Goal: Task Accomplishment & Management: Use online tool/utility

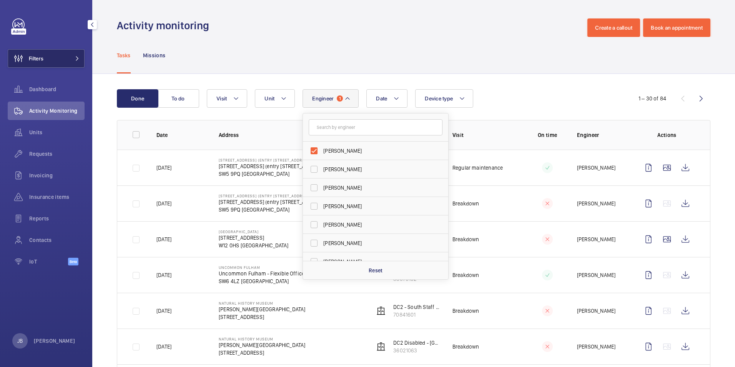
click at [46, 57] on button "Filters" at bounding box center [46, 58] width 77 height 18
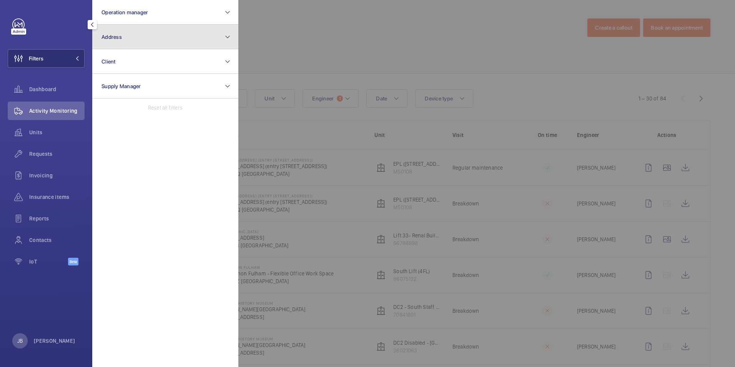
click at [173, 32] on button "Address" at bounding box center [165, 37] width 146 height 25
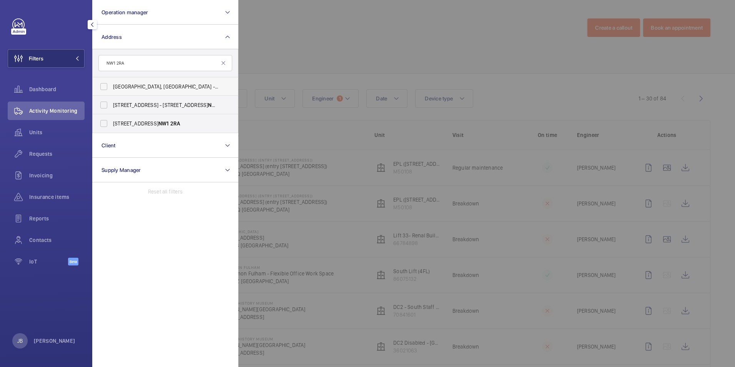
type input "NW1 2RA"
click at [103, 87] on label "PI [GEOGRAPHIC_DATA], [GEOGRAPHIC_DATA] - [PERSON_NAME][GEOGRAPHIC_DATA], [STRE…" at bounding box center [160, 86] width 134 height 18
click at [103, 87] on input "PI [GEOGRAPHIC_DATA], [GEOGRAPHIC_DATA] - [PERSON_NAME][GEOGRAPHIC_DATA], [STRE…" at bounding box center [103, 86] width 15 height 15
checkbox input "true"
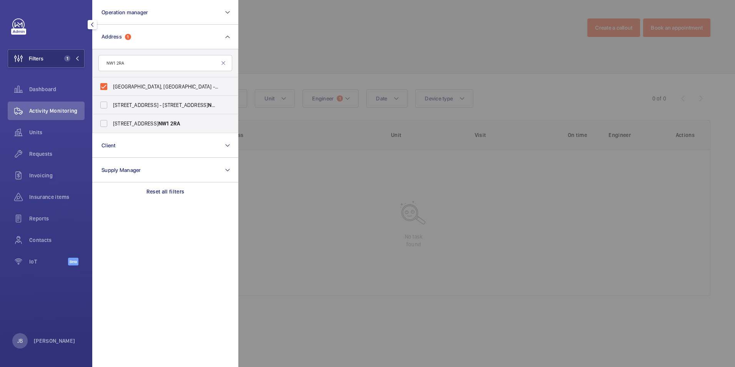
click at [335, 46] on div at bounding box center [605, 183] width 735 height 367
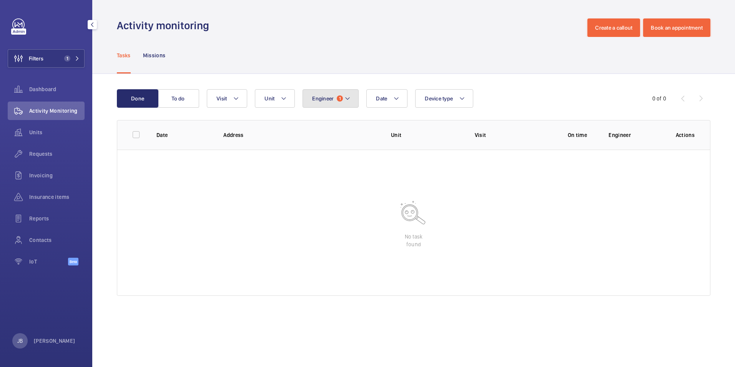
click at [324, 91] on button "Engineer 1" at bounding box center [331, 98] width 56 height 18
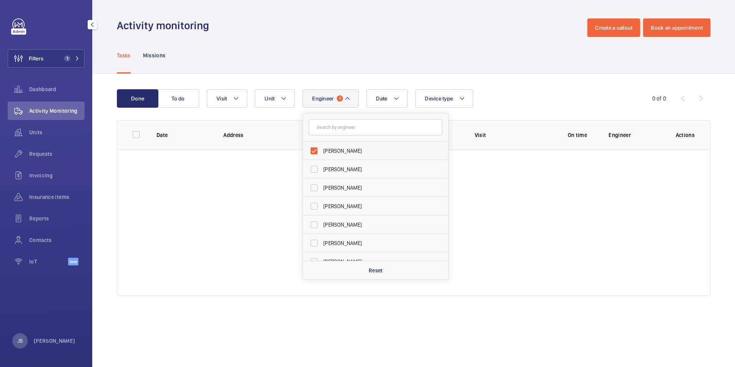
click at [327, 150] on span "[PERSON_NAME]" at bounding box center [376, 151] width 106 height 8
click at [322, 150] on input "[PERSON_NAME]" at bounding box center [313, 150] width 15 height 15
checkbox input "false"
click at [350, 48] on div "Tasks Missions" at bounding box center [414, 55] width 594 height 37
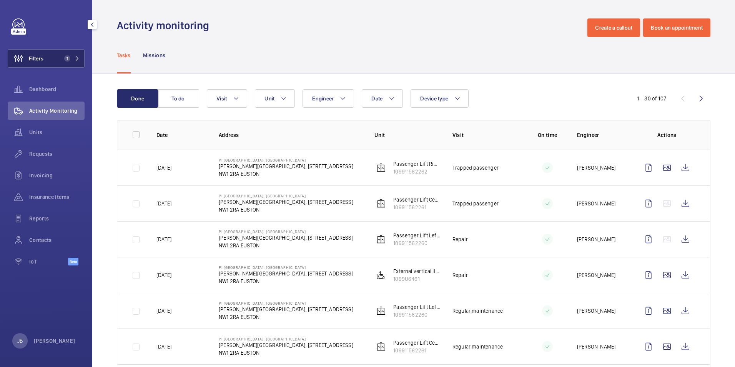
click at [41, 58] on span "Filters" at bounding box center [36, 59] width 15 height 8
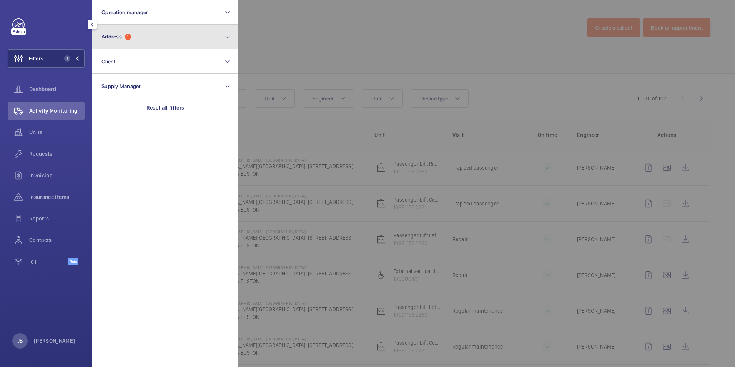
click at [167, 37] on button "Address 1" at bounding box center [165, 37] width 146 height 25
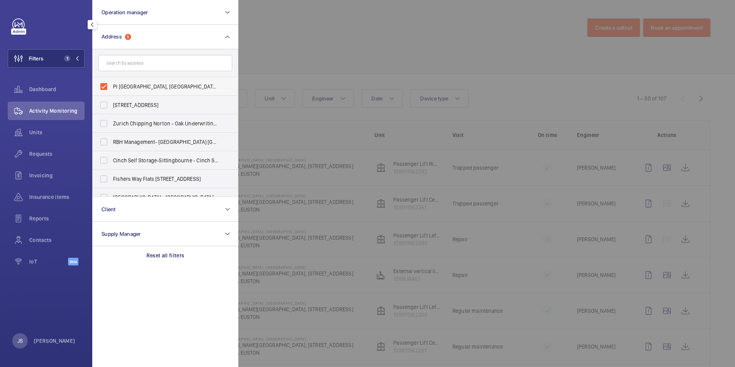
click at [104, 86] on label "PI [GEOGRAPHIC_DATA], [GEOGRAPHIC_DATA] - [PERSON_NAME][GEOGRAPHIC_DATA], [STRE…" at bounding box center [160, 86] width 134 height 18
click at [104, 86] on input "PI [GEOGRAPHIC_DATA], [GEOGRAPHIC_DATA] - [PERSON_NAME][GEOGRAPHIC_DATA], [STRE…" at bounding box center [103, 86] width 15 height 15
checkbox input "false"
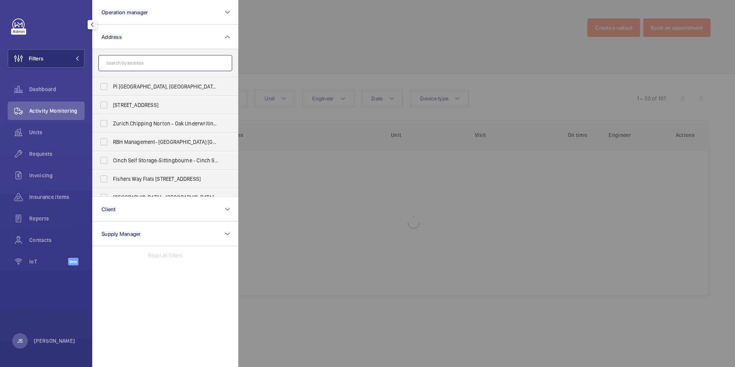
click at [132, 64] on input "text" at bounding box center [165, 63] width 134 height 16
click at [383, 50] on div at bounding box center [605, 183] width 735 height 367
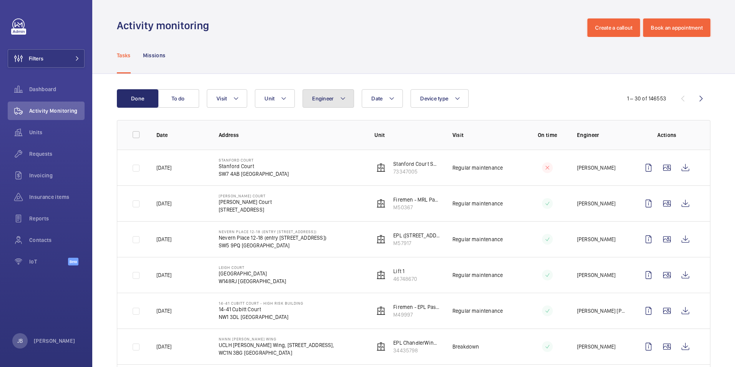
click at [347, 100] on button "Engineer" at bounding box center [329, 98] width 52 height 18
type input "[PERSON_NAME]"
click at [309, 157] on label "[PERSON_NAME]" at bounding box center [370, 151] width 134 height 18
click at [309, 157] on input "[PERSON_NAME]" at bounding box center [313, 150] width 15 height 15
checkbox input "true"
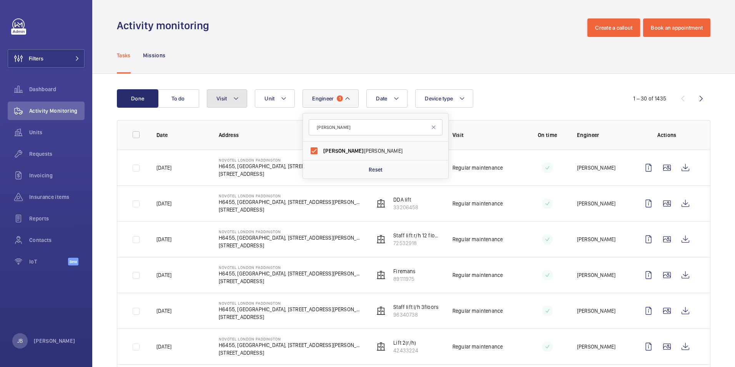
click at [228, 99] on button "Visit" at bounding box center [227, 98] width 40 height 18
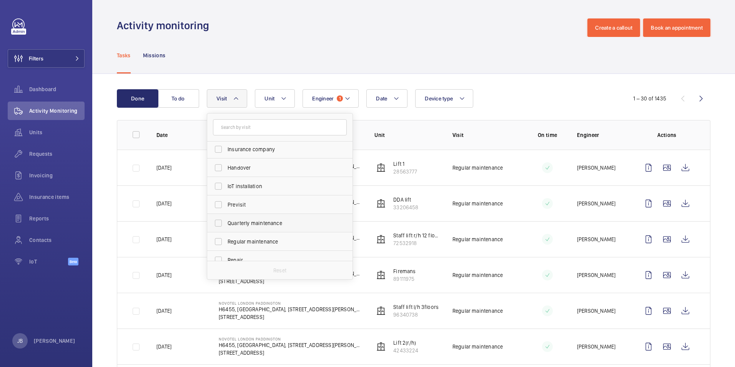
scroll to position [77, 0]
click at [215, 217] on label "Regular maintenance" at bounding box center [274, 221] width 134 height 18
click at [215, 217] on input "Regular maintenance" at bounding box center [218, 221] width 15 height 15
checkbox input "true"
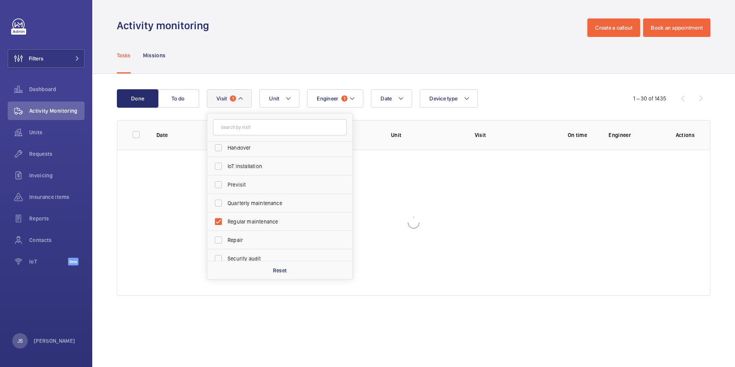
click at [342, 47] on div "Tasks Missions" at bounding box center [414, 55] width 594 height 37
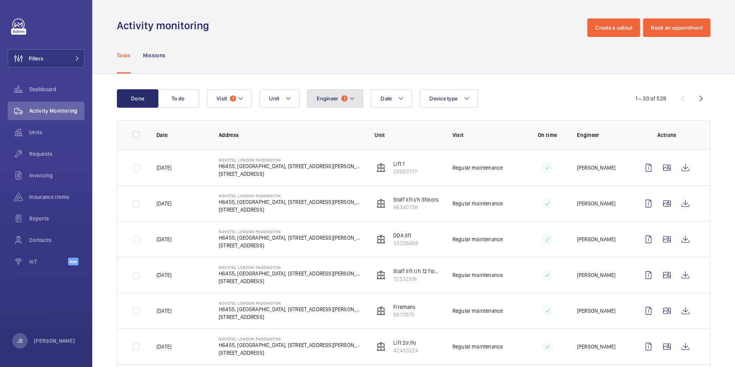
click at [349, 97] on mat-icon at bounding box center [352, 98] width 6 height 9
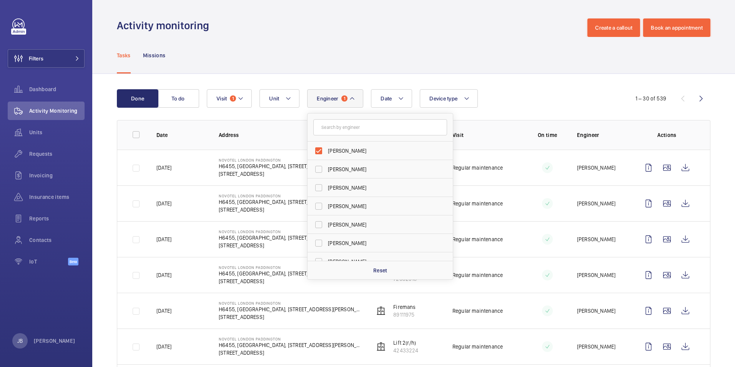
click at [523, 41] on div "Tasks Missions" at bounding box center [414, 55] width 594 height 37
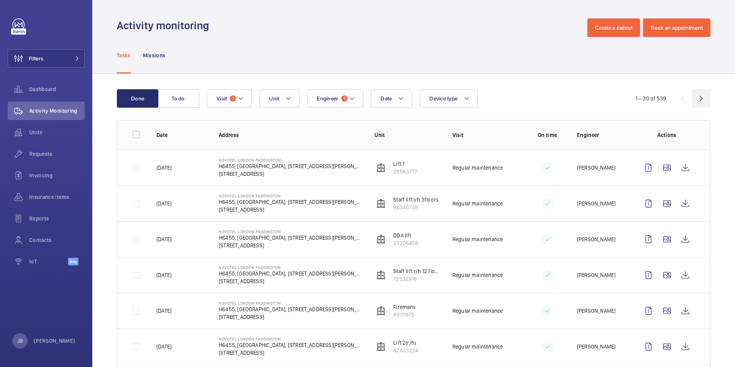
click at [692, 98] on wm-front-icon-button at bounding box center [701, 98] width 18 height 18
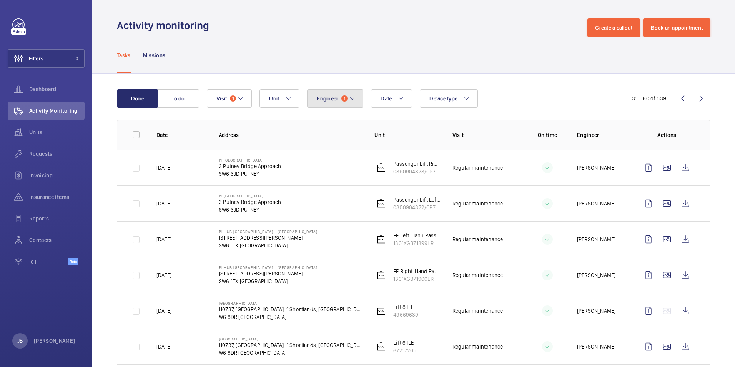
click at [358, 100] on button "Engineer 1" at bounding box center [335, 98] width 56 height 18
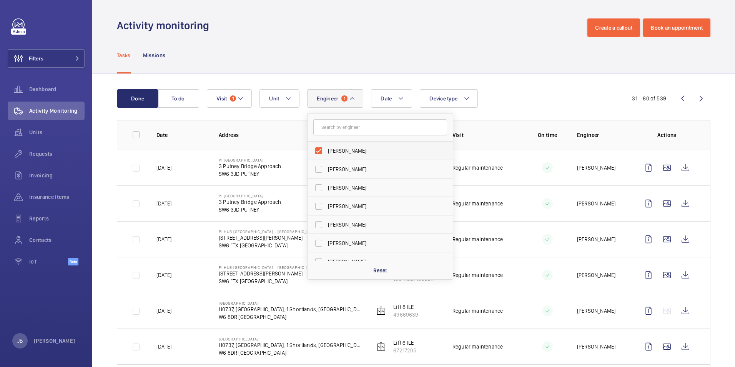
click at [320, 152] on label "[PERSON_NAME]" at bounding box center [375, 151] width 134 height 18
click at [320, 152] on input "[PERSON_NAME]" at bounding box center [318, 150] width 15 height 15
checkbox input "false"
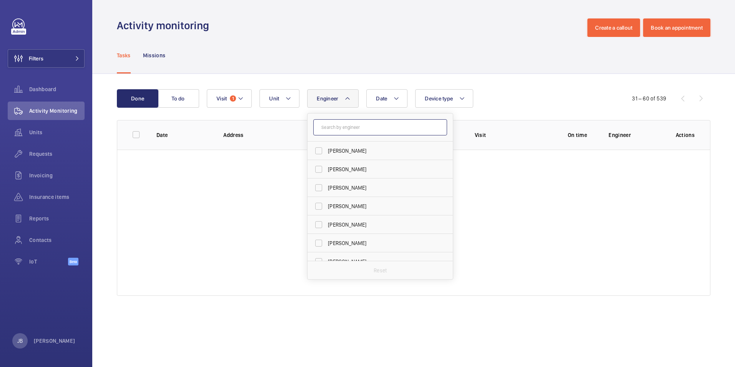
click at [349, 127] on input "text" at bounding box center [380, 127] width 134 height 16
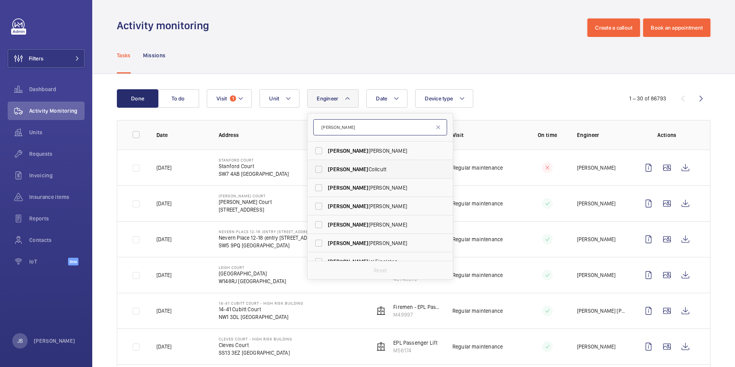
type input "[PERSON_NAME]"
click at [334, 169] on span "[PERSON_NAME]" at bounding box center [348, 169] width 40 height 6
click at [326, 169] on input "[PERSON_NAME]" at bounding box center [318, 169] width 15 height 15
checkbox input "true"
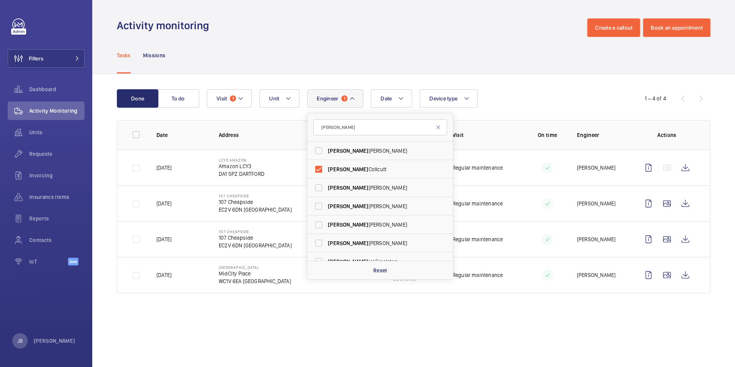
click at [391, 57] on div "Tasks Missions" at bounding box center [414, 55] width 594 height 37
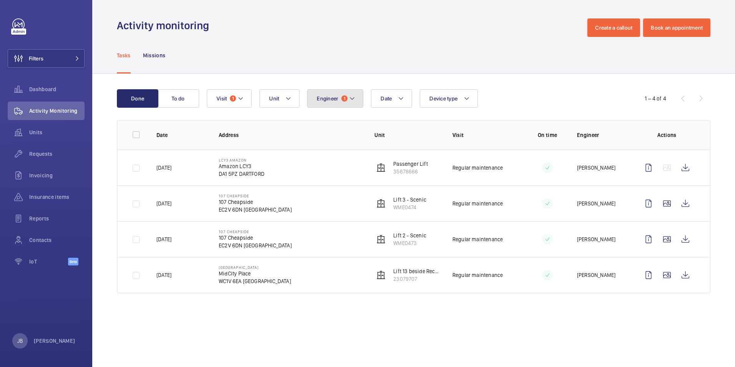
click at [345, 100] on span "1" at bounding box center [344, 98] width 6 height 6
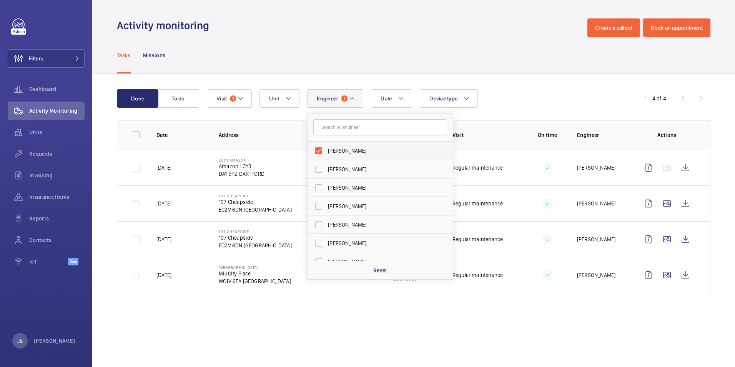
click at [319, 152] on label "[PERSON_NAME]" at bounding box center [375, 151] width 134 height 18
click at [319, 152] on input "[PERSON_NAME]" at bounding box center [318, 150] width 15 height 15
checkbox input "false"
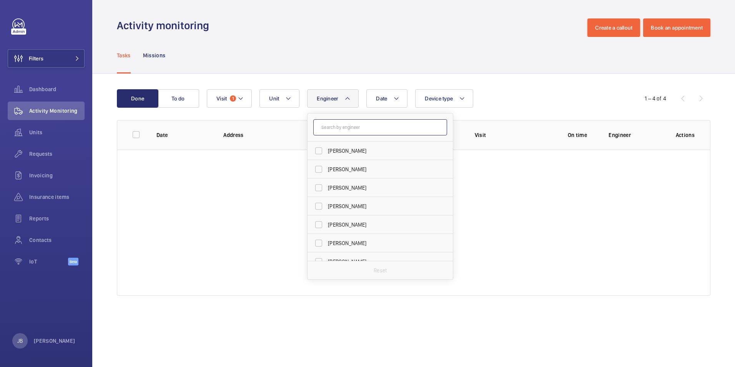
click at [337, 130] on input "text" at bounding box center [380, 127] width 134 height 16
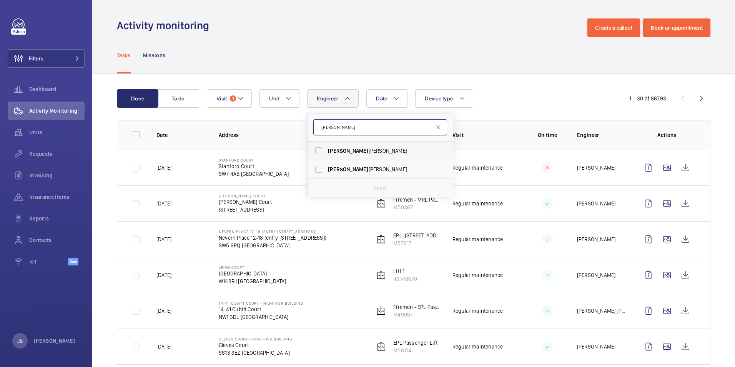
type input "[PERSON_NAME]"
click at [320, 150] on label "[PERSON_NAME]" at bounding box center [375, 151] width 134 height 18
click at [320, 150] on input "[PERSON_NAME]" at bounding box center [318, 150] width 15 height 15
checkbox input "true"
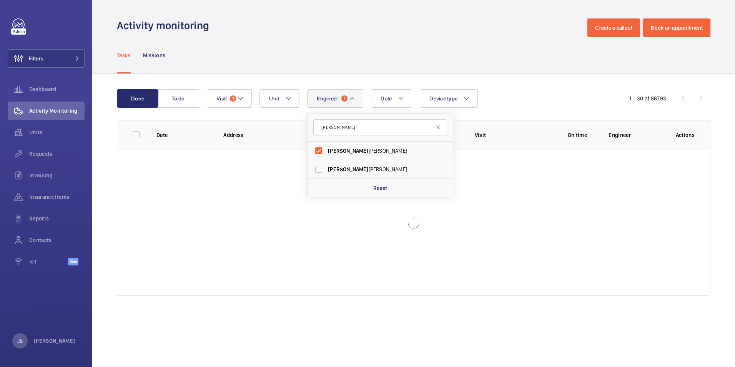
click at [354, 48] on div "Tasks Missions" at bounding box center [414, 55] width 594 height 37
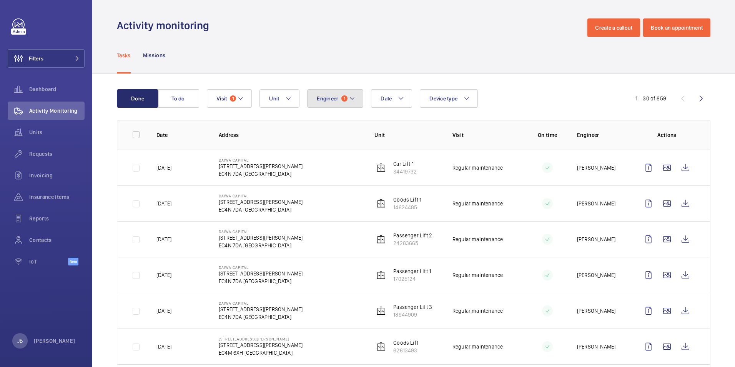
click at [340, 101] on button "Engineer 1" at bounding box center [335, 98] width 56 height 18
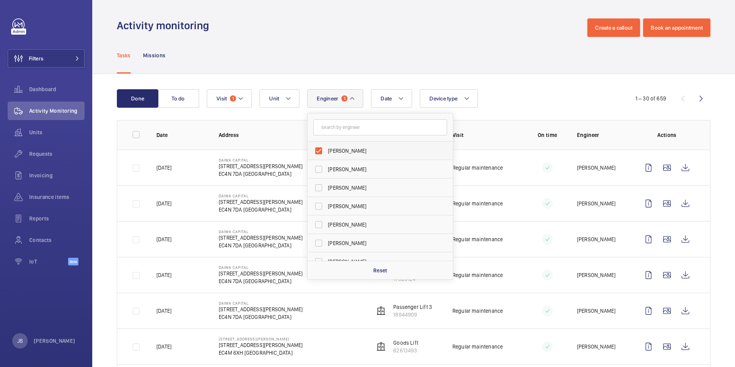
click at [318, 152] on label "[PERSON_NAME]" at bounding box center [375, 151] width 134 height 18
click at [318, 152] on input "[PERSON_NAME]" at bounding box center [318, 150] width 15 height 15
checkbox input "false"
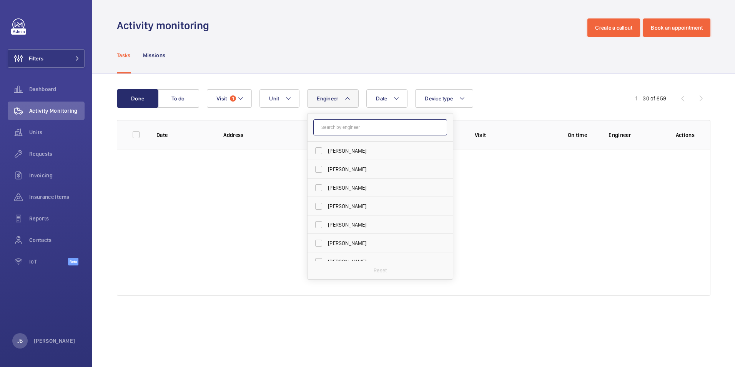
click at [336, 130] on input "text" at bounding box center [380, 127] width 134 height 16
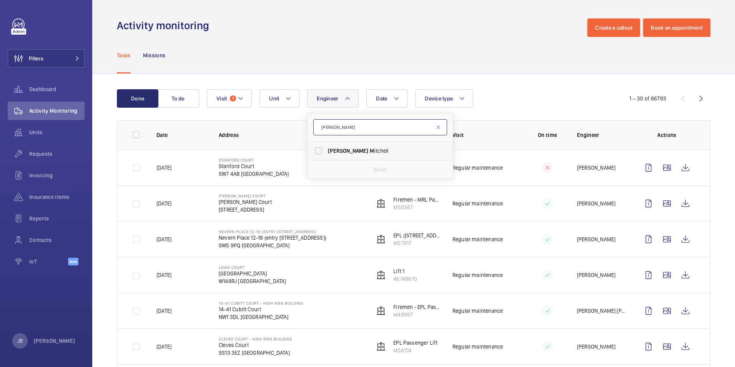
type input "[PERSON_NAME]"
click at [353, 150] on span "[PERSON_NAME]" at bounding box center [381, 151] width 106 height 8
click at [326, 150] on input "[PERSON_NAME]" at bounding box center [318, 150] width 15 height 15
checkbox input "true"
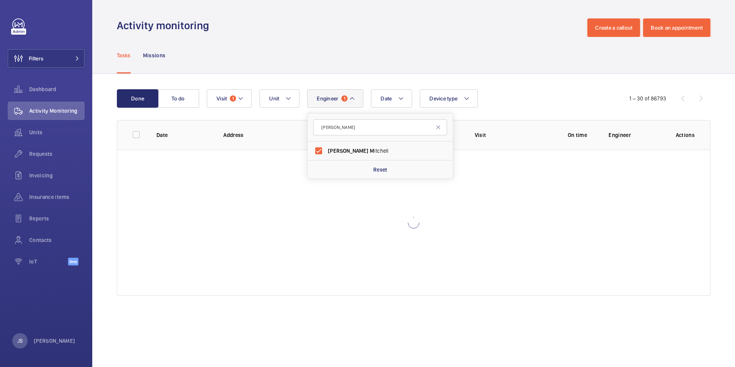
click at [361, 43] on div "Tasks Missions" at bounding box center [414, 55] width 594 height 37
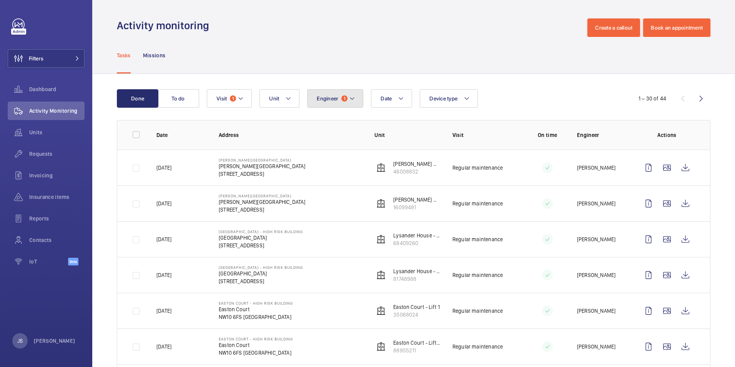
click at [339, 105] on button "Engineer 1" at bounding box center [335, 98] width 56 height 18
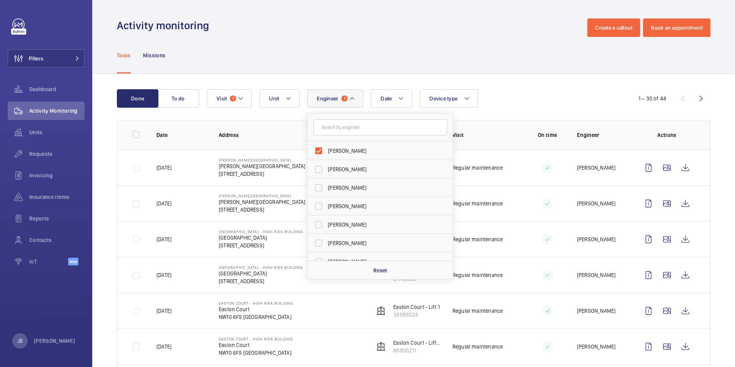
drag, startPoint x: 319, startPoint y: 153, endPoint x: 310, endPoint y: 98, distance: 56.4
click at [319, 153] on label "[PERSON_NAME]" at bounding box center [375, 151] width 134 height 18
click at [319, 153] on input "[PERSON_NAME]" at bounding box center [318, 150] width 15 height 15
checkbox input "false"
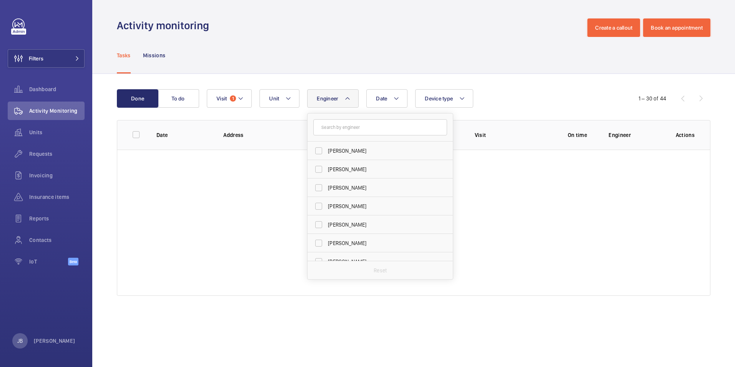
click at [314, 79] on div "Done To do Date Engineer [PERSON_NAME] [PERSON_NAME] [PERSON_NAME][DEMOGRAPHIC_…" at bounding box center [413, 194] width 643 height 240
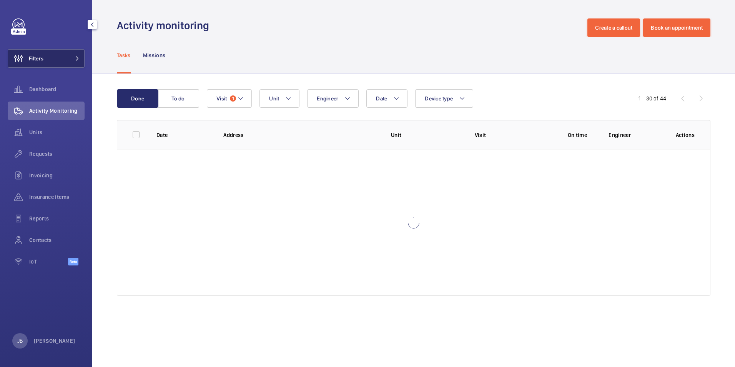
click at [57, 63] on button "Filters" at bounding box center [46, 58] width 77 height 18
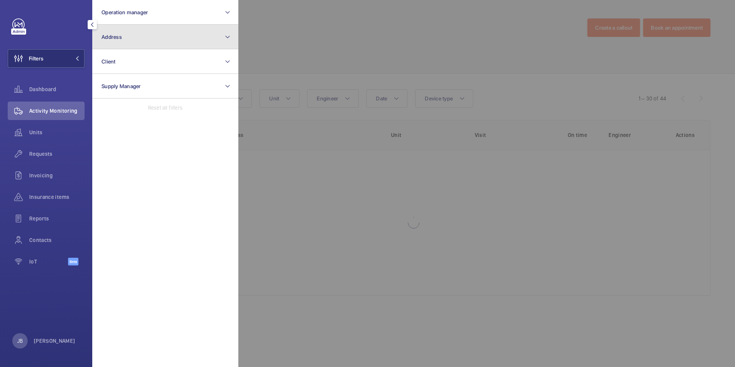
click at [152, 42] on button "Address" at bounding box center [165, 37] width 146 height 25
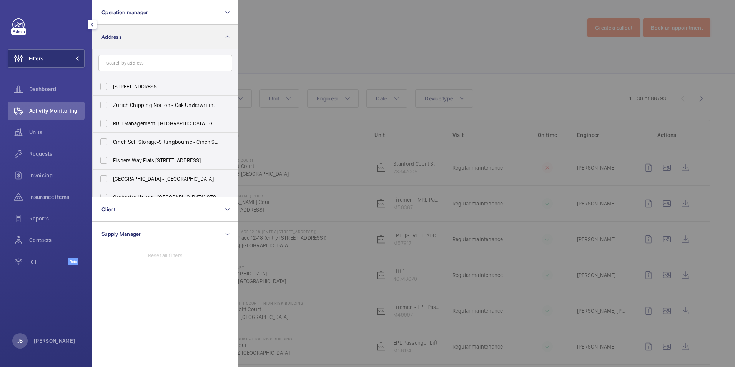
type input "e"
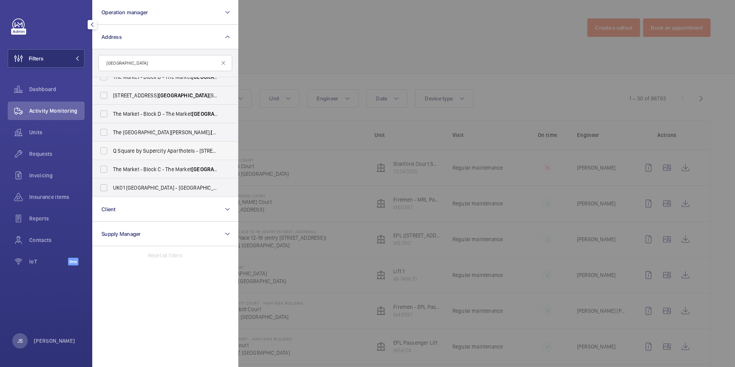
scroll to position [77, 0]
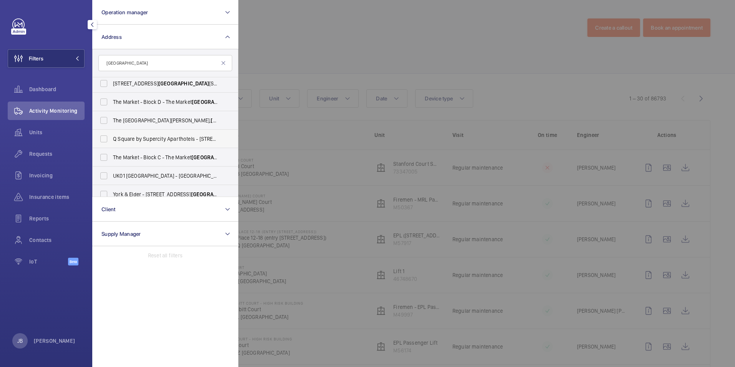
type input "[GEOGRAPHIC_DATA]"
click at [103, 135] on label "Q Square by Supercity Aparthotels - [STREET_ADDRESS]" at bounding box center [160, 139] width 134 height 18
click at [103, 135] on input "Q Square by Supercity Aparthotels - [STREET_ADDRESS]" at bounding box center [103, 138] width 15 height 15
click at [102, 135] on label "Q Square by Supercity Aparthotels - [STREET_ADDRESS]" at bounding box center [160, 139] width 134 height 18
click at [102, 135] on input "Q Square by Supercity Aparthotels - [STREET_ADDRESS]" at bounding box center [103, 138] width 15 height 15
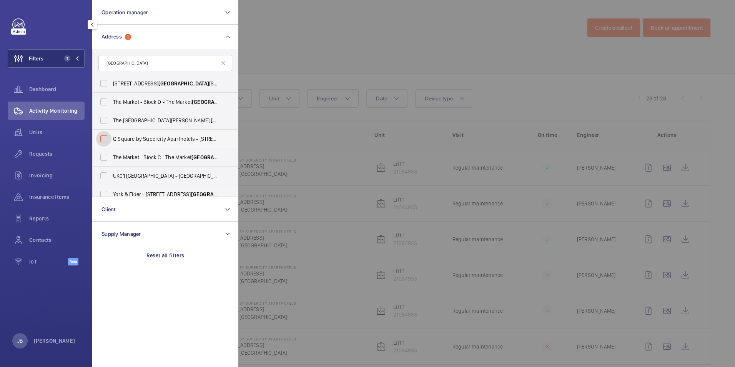
checkbox input "false"
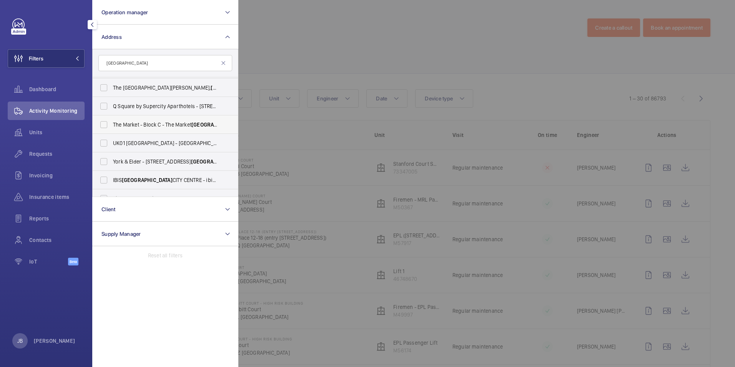
scroll to position [115, 0]
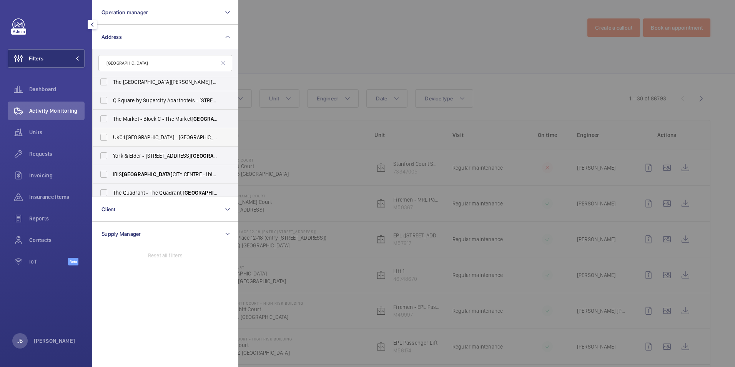
click at [103, 139] on label "UK01 [GEOGRAPHIC_DATA] - [GEOGRAPHIC_DATA] Shurgard Self Storage, [STREET_ADDRE…" at bounding box center [160, 137] width 134 height 18
click at [103, 139] on input "UK01 [GEOGRAPHIC_DATA] - [GEOGRAPHIC_DATA] Shurgard Self Storage, [STREET_ADDRE…" at bounding box center [103, 137] width 15 height 15
click at [103, 139] on label "UK01 [GEOGRAPHIC_DATA] - [GEOGRAPHIC_DATA] Shurgard Self Storage, [STREET_ADDRE…" at bounding box center [160, 137] width 134 height 18
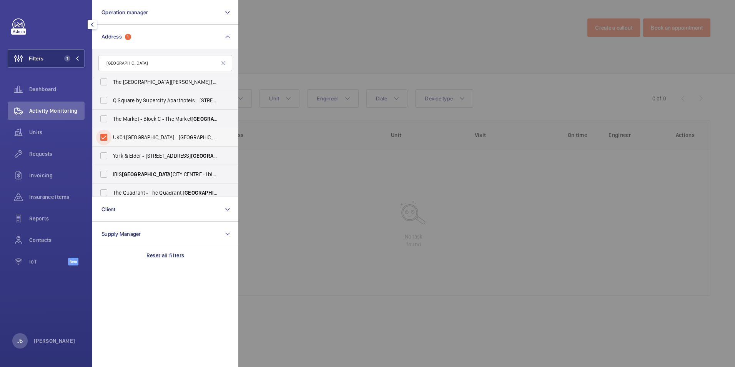
click at [103, 139] on input "UK01 [GEOGRAPHIC_DATA] - [GEOGRAPHIC_DATA] Shurgard Self Storage, [STREET_ADDRE…" at bounding box center [103, 137] width 15 height 15
checkbox input "false"
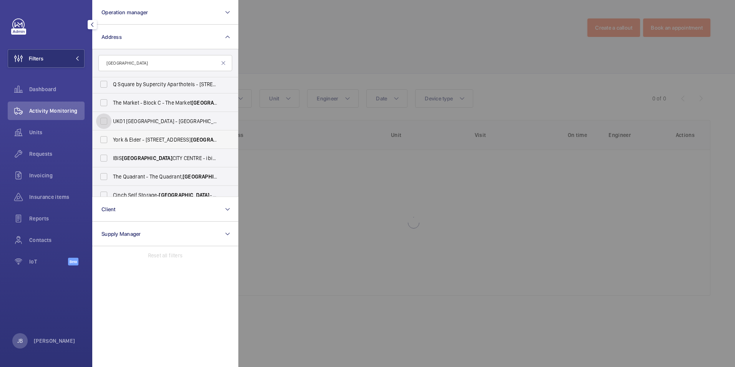
scroll to position [139, 0]
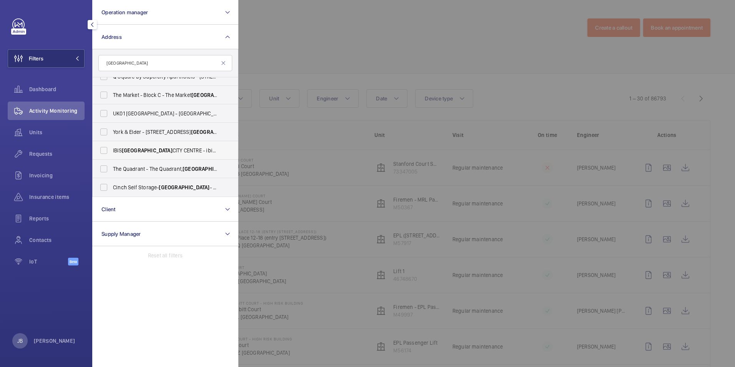
click at [102, 151] on label "[GEOGRAPHIC_DATA] - ibis [GEOGRAPHIC_DATA], [GEOGRAPHIC_DATA]" at bounding box center [160, 150] width 134 height 18
click at [102, 151] on input "[GEOGRAPHIC_DATA] - ibis [GEOGRAPHIC_DATA], [GEOGRAPHIC_DATA]" at bounding box center [103, 150] width 15 height 15
checkbox input "true"
click at [312, 48] on div at bounding box center [605, 183] width 735 height 367
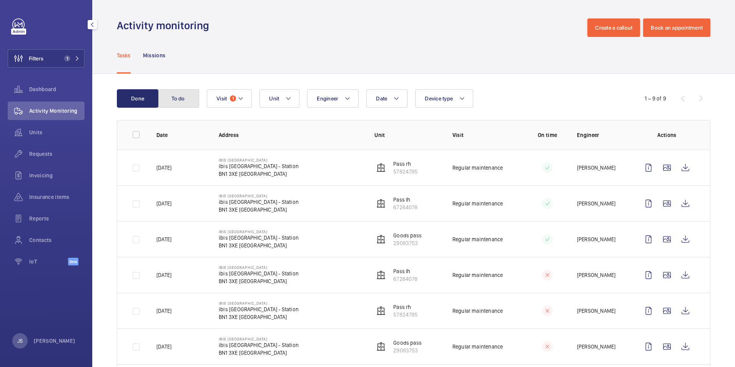
click at [183, 103] on button "To do" at bounding box center [179, 98] width 42 height 18
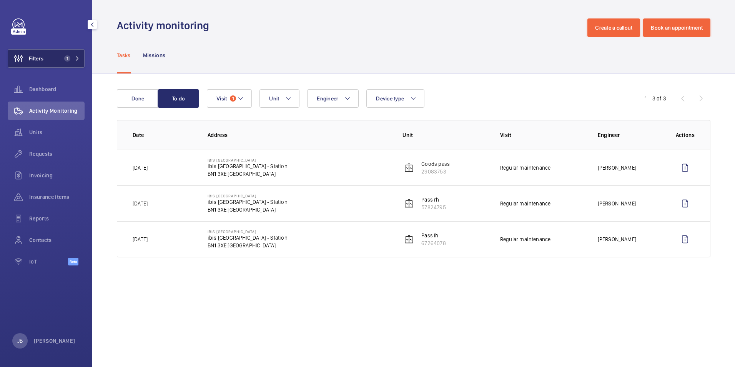
click at [35, 58] on span "Filters" at bounding box center [36, 59] width 15 height 8
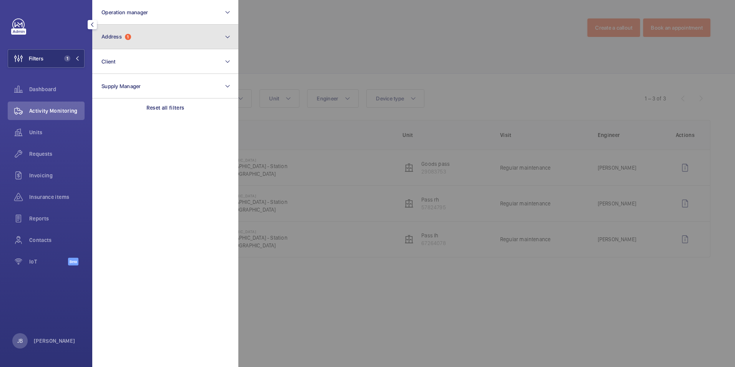
click at [142, 39] on button "Address 1" at bounding box center [165, 37] width 146 height 25
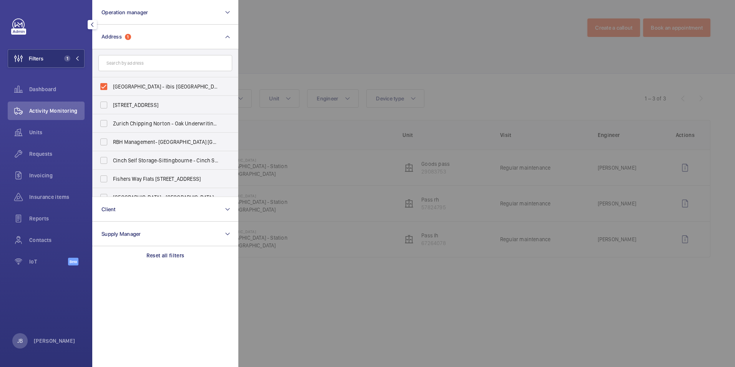
click at [107, 78] on label "[GEOGRAPHIC_DATA] - ibis [GEOGRAPHIC_DATA], [GEOGRAPHIC_DATA]" at bounding box center [160, 86] width 134 height 18
click at [107, 79] on input "[GEOGRAPHIC_DATA] - ibis [GEOGRAPHIC_DATA], [GEOGRAPHIC_DATA]" at bounding box center [103, 86] width 15 height 15
checkbox input "false"
click at [123, 65] on input "text" at bounding box center [165, 63] width 134 height 16
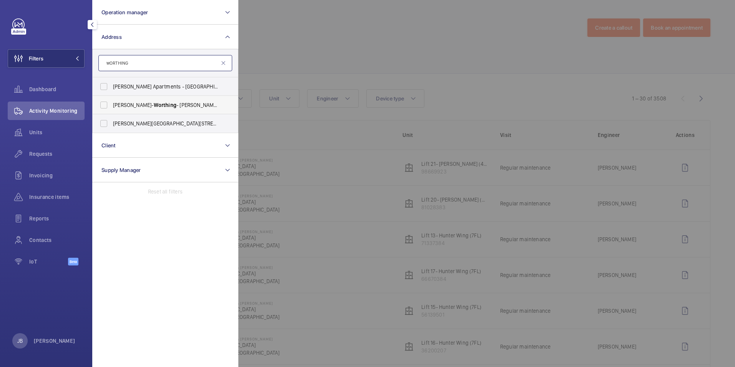
type input "wORTHING"
click at [104, 107] on label "[PERSON_NAME] - [PERSON_NAME] , WORTHING BN11 3AA" at bounding box center [160, 105] width 134 height 18
click at [104, 107] on input "[PERSON_NAME] - [PERSON_NAME] , WORTHING BN11 3AA" at bounding box center [103, 104] width 15 height 15
checkbox input "true"
click at [304, 45] on div at bounding box center [605, 183] width 735 height 367
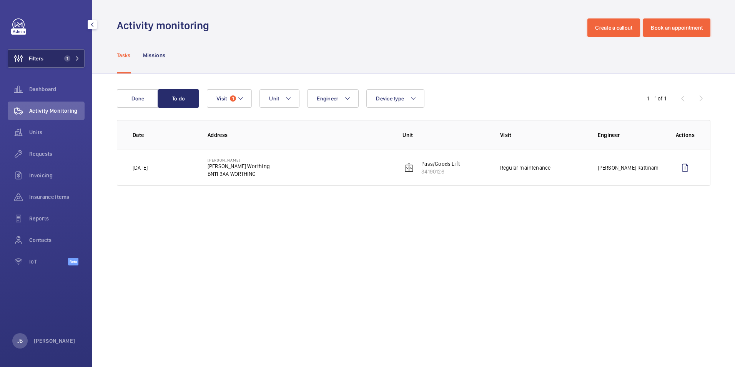
click at [39, 56] on span "Filters" at bounding box center [36, 59] width 15 height 8
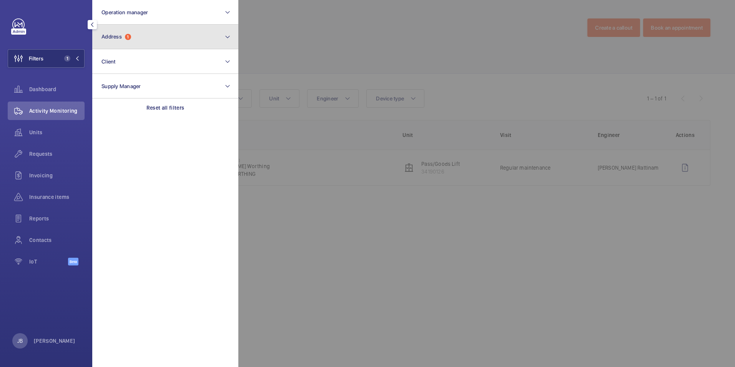
click at [134, 35] on button "Address 1" at bounding box center [165, 37] width 146 height 25
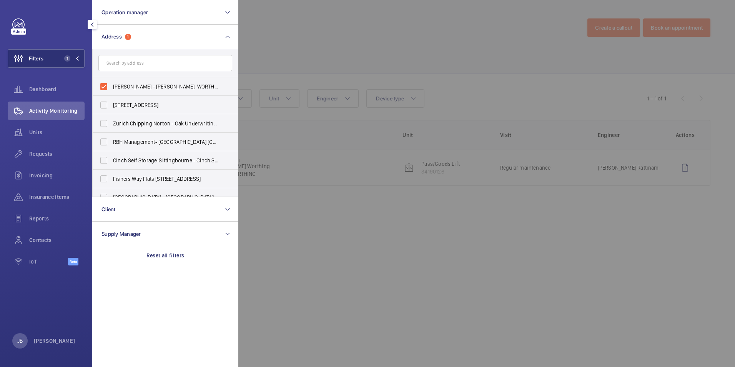
click at [118, 67] on input "text" at bounding box center [165, 63] width 134 height 16
click at [103, 88] on label "[PERSON_NAME] - [PERSON_NAME], WORTHING BN11 3AA" at bounding box center [160, 86] width 134 height 18
click at [103, 88] on input "[PERSON_NAME] - [PERSON_NAME], WORTHING BN11 3AA" at bounding box center [103, 86] width 15 height 15
checkbox input "false"
click at [130, 65] on input "text" at bounding box center [165, 63] width 134 height 16
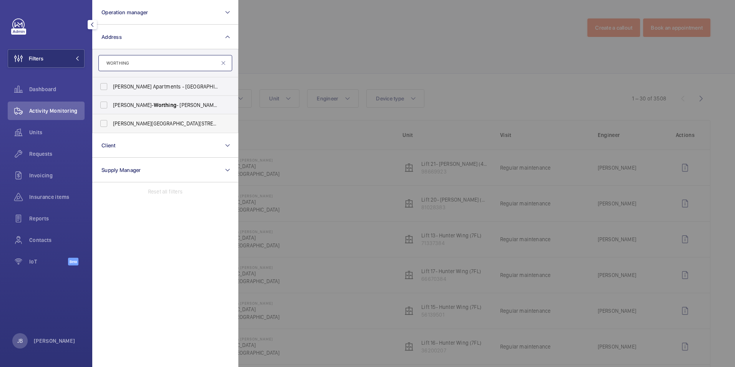
type input "WORTHING"
click at [98, 123] on label "[PERSON_NAME][STREET_ADDRESS][PERSON_NAME]" at bounding box center [160, 123] width 134 height 18
click at [98, 123] on input "[PERSON_NAME][STREET_ADDRESS][PERSON_NAME]" at bounding box center [103, 123] width 15 height 15
checkbox input "true"
click at [101, 85] on label "[PERSON_NAME] Apartments - [STREET_ADDRESS]" at bounding box center [160, 86] width 134 height 18
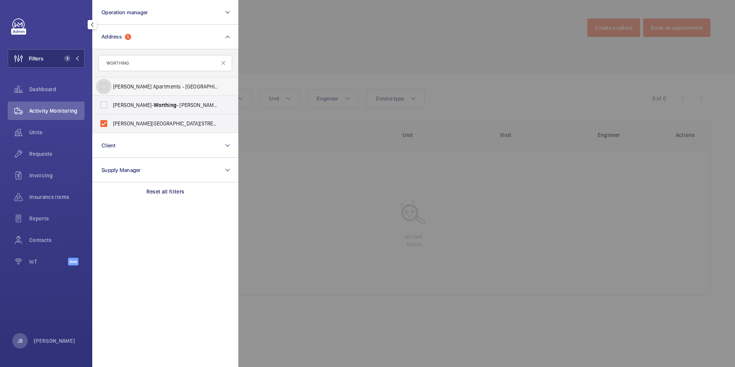
click at [101, 85] on input "[PERSON_NAME] Apartments - [STREET_ADDRESS]" at bounding box center [103, 86] width 15 height 15
checkbox input "true"
click at [324, 33] on div at bounding box center [605, 183] width 735 height 367
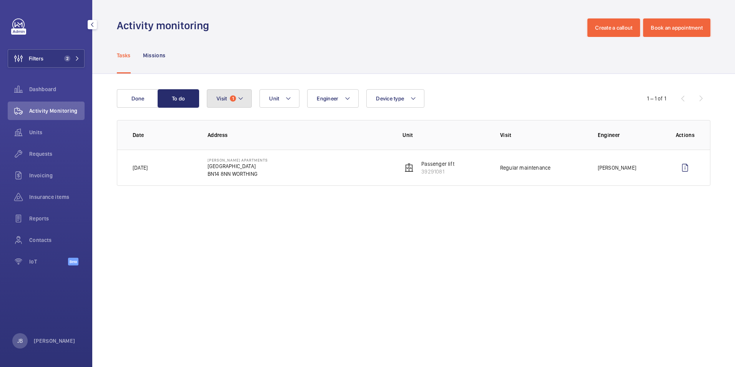
click at [241, 96] on mat-icon at bounding box center [241, 98] width 6 height 9
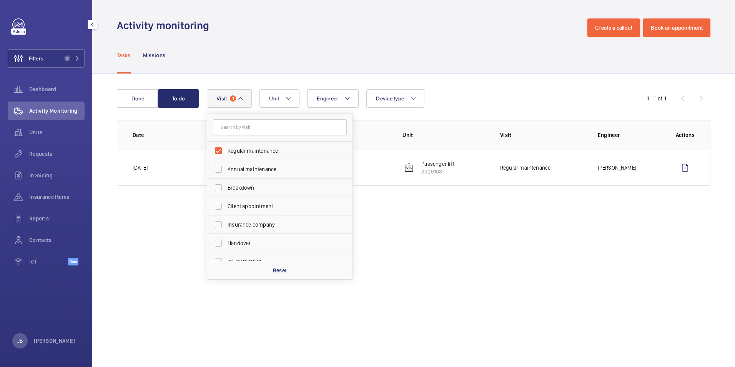
click at [241, 96] on mat-icon at bounding box center [241, 98] width 6 height 9
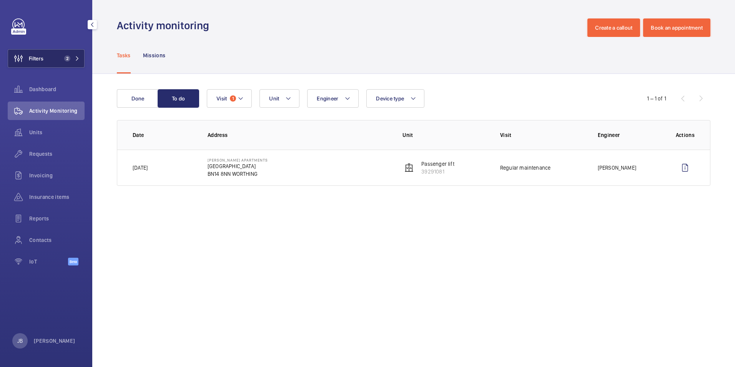
click at [41, 59] on span "Filters" at bounding box center [36, 59] width 15 height 8
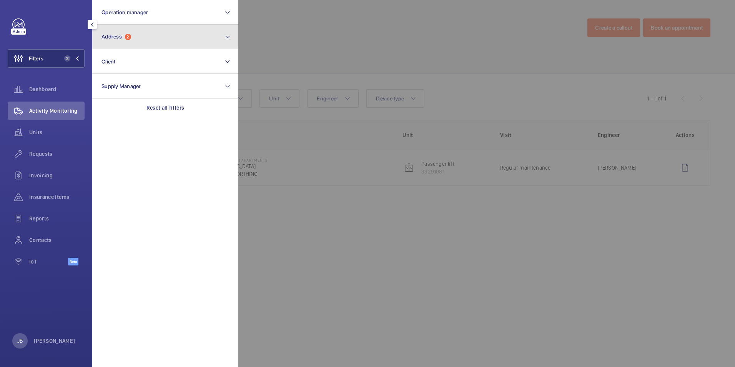
click at [160, 38] on button "Address 2" at bounding box center [165, 37] width 146 height 25
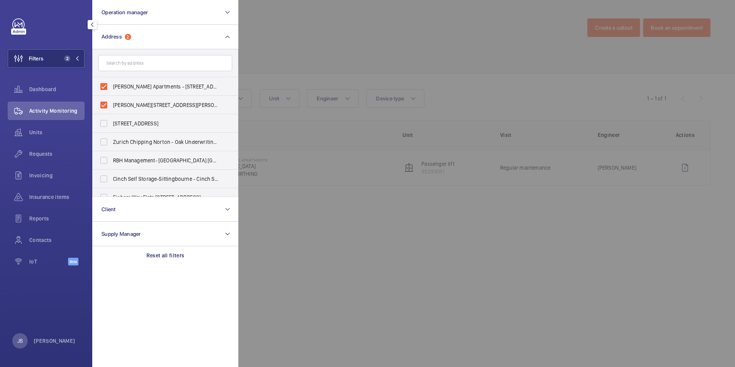
click at [148, 60] on input "text" at bounding box center [165, 63] width 134 height 16
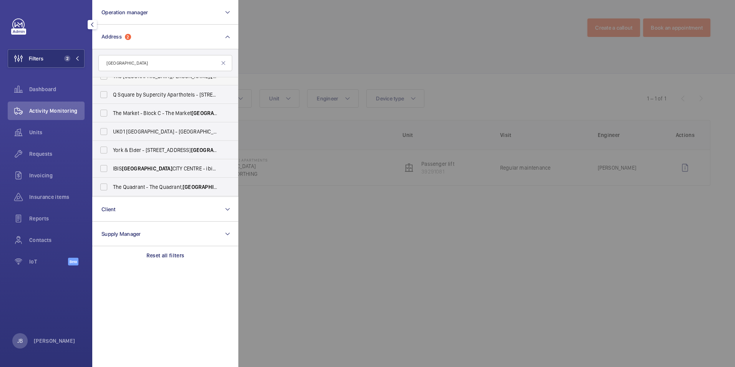
scroll to position [139, 0]
type input "[GEOGRAPHIC_DATA]"
click at [102, 149] on label "[GEOGRAPHIC_DATA] - ibis [GEOGRAPHIC_DATA], [GEOGRAPHIC_DATA]" at bounding box center [160, 150] width 134 height 18
click at [102, 149] on input "[GEOGRAPHIC_DATA] - ibis [GEOGRAPHIC_DATA], [GEOGRAPHIC_DATA]" at bounding box center [103, 150] width 15 height 15
checkbox input "true"
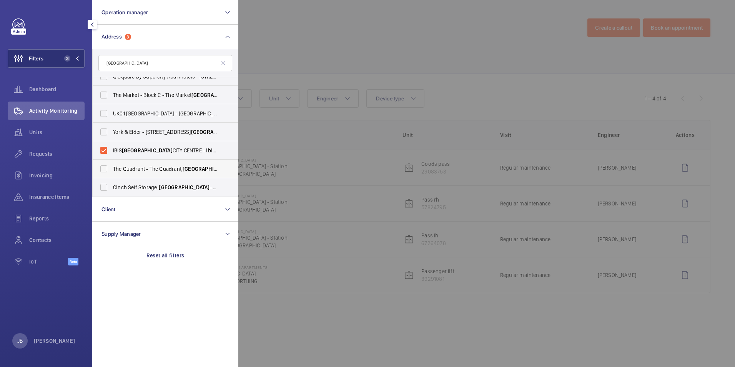
click at [103, 167] on label "The Quadrant - The Quadrant, BRIGHTON BN1 3GJ" at bounding box center [160, 169] width 134 height 18
click at [103, 167] on input "The Quadrant - The Quadrant, BRIGHTON BN1 3GJ" at bounding box center [103, 168] width 15 height 15
checkbox input "true"
click at [104, 187] on label "Cinch Self Storage- [GEOGRAPHIC_DATA] - Cinch Self Storage [GEOGRAPHIC_DATA]" at bounding box center [160, 187] width 134 height 18
click at [104, 187] on input "Cinch Self Storage- [GEOGRAPHIC_DATA] - Cinch Self Storage [GEOGRAPHIC_DATA]" at bounding box center [103, 187] width 15 height 15
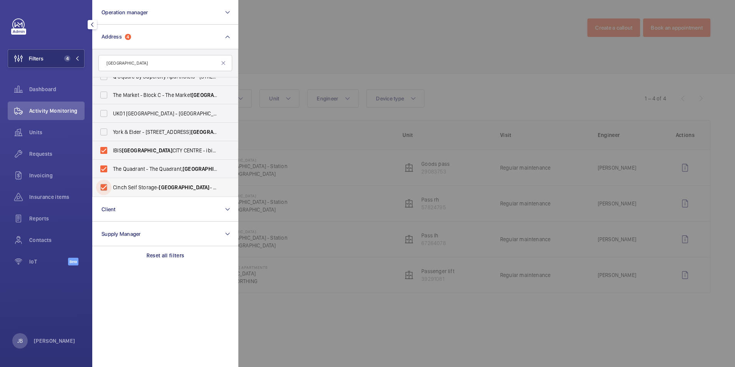
checkbox input "true"
click at [107, 129] on label "York & Elder - [STREET_ADDRESS]" at bounding box center [160, 132] width 134 height 18
click at [107, 129] on input "York & Elder - [STREET_ADDRESS]" at bounding box center [103, 131] width 15 height 15
checkbox input "true"
click at [107, 95] on label "The Market - Block C - [STREET_ADDRESS]" at bounding box center [160, 95] width 134 height 18
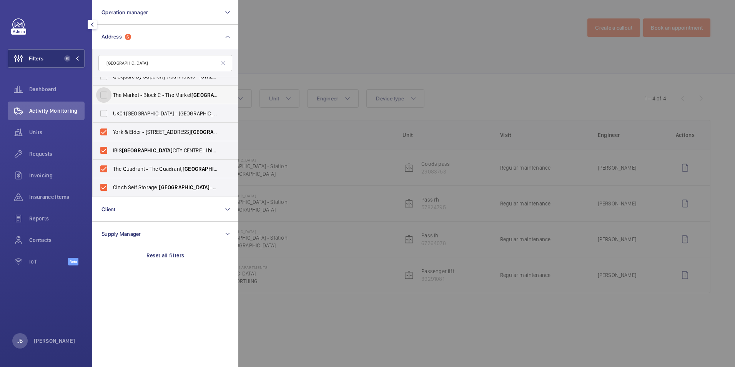
click at [107, 95] on input "The Market - Block C - [STREET_ADDRESS]" at bounding box center [103, 94] width 15 height 15
checkbox input "true"
click at [308, 58] on div at bounding box center [605, 183] width 735 height 367
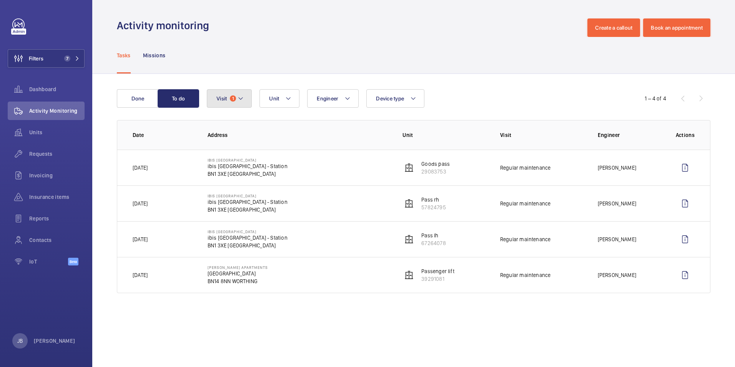
click at [243, 106] on button "Visit 1" at bounding box center [229, 98] width 45 height 18
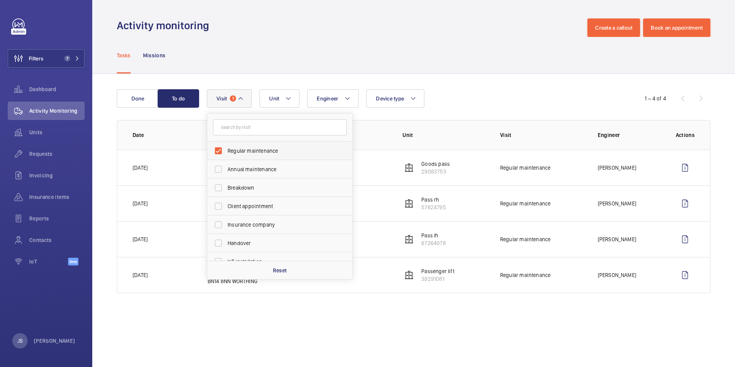
click at [217, 151] on label "Regular maintenance" at bounding box center [274, 151] width 134 height 18
click at [217, 151] on input "Regular maintenance" at bounding box center [218, 150] width 15 height 15
checkbox input "false"
click at [292, 47] on div "Tasks Missions" at bounding box center [414, 55] width 594 height 37
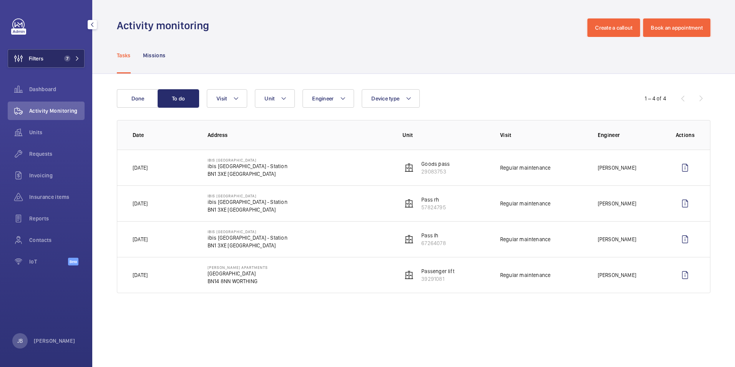
click at [47, 62] on button "Filters 7" at bounding box center [46, 58] width 77 height 18
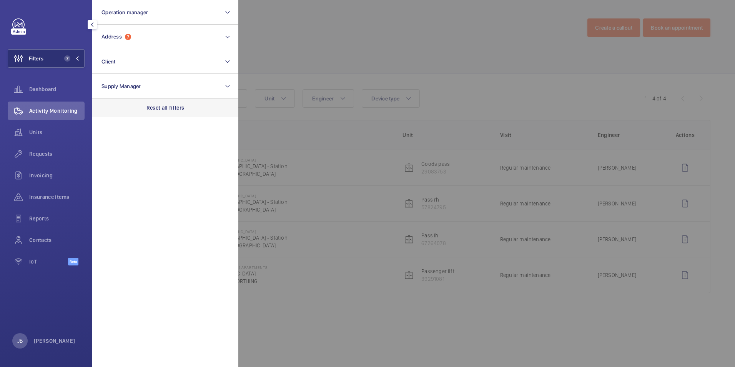
click at [185, 108] on div "Reset all filters" at bounding box center [165, 107] width 146 height 18
click at [276, 26] on div at bounding box center [605, 183] width 735 height 367
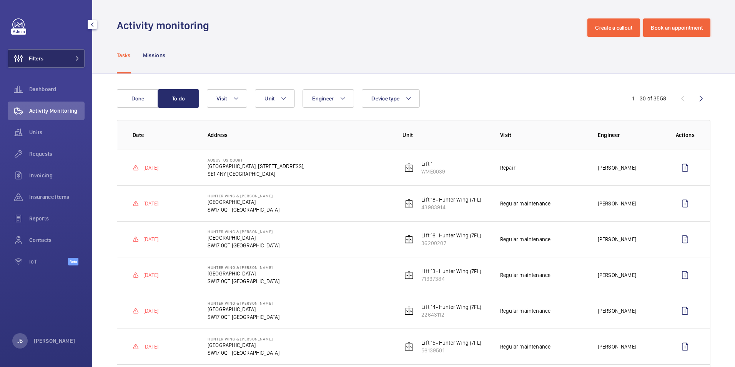
click at [61, 57] on button "Filters" at bounding box center [46, 58] width 77 height 18
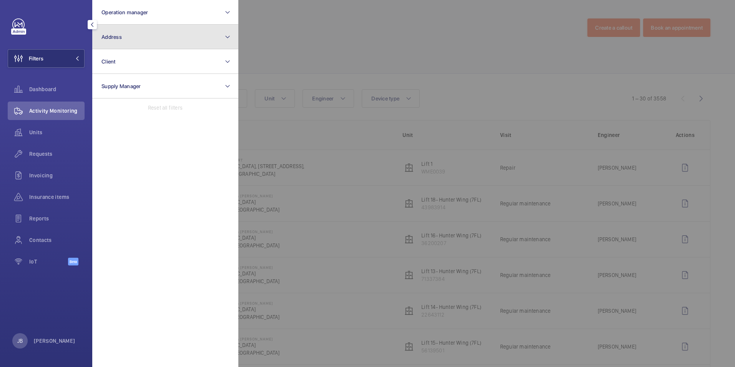
click at [160, 38] on button "Address" at bounding box center [165, 37] width 146 height 25
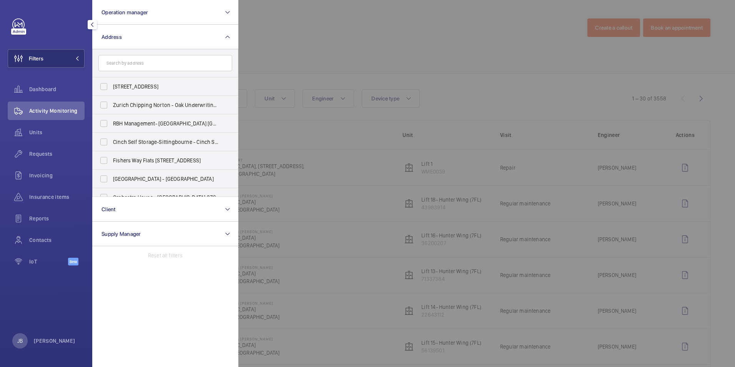
click at [289, 35] on div at bounding box center [605, 183] width 735 height 367
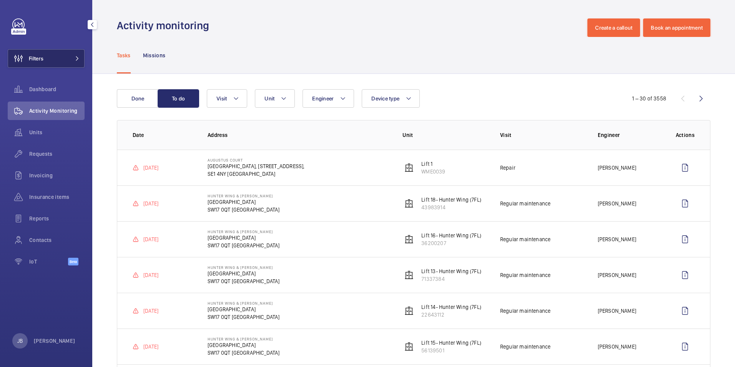
click at [58, 60] on button "Filters" at bounding box center [46, 58] width 77 height 18
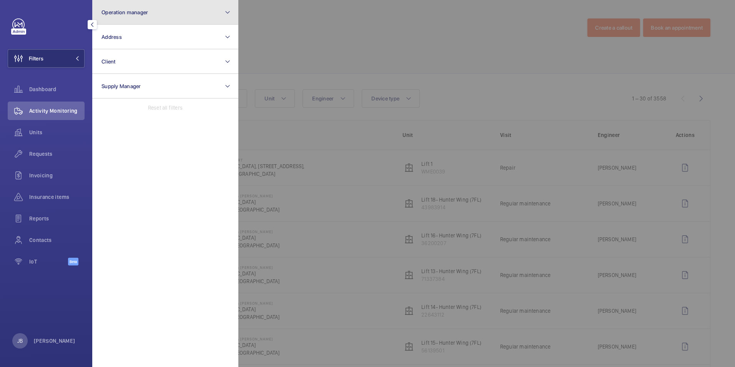
click at [135, 13] on span "Operation manager" at bounding box center [125, 12] width 47 height 6
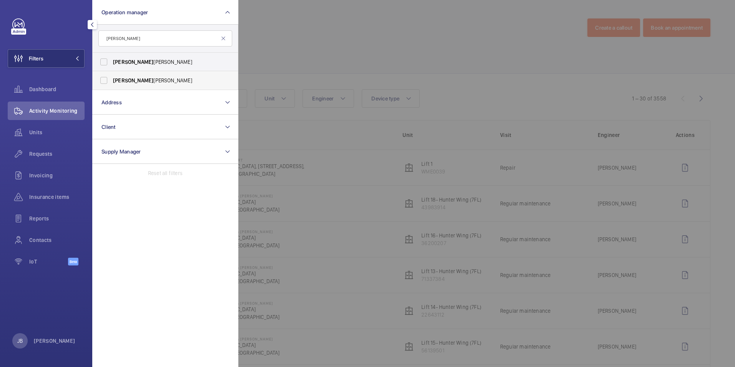
type input "[PERSON_NAME]"
click at [106, 78] on label "[PERSON_NAME] [PERSON_NAME]" at bounding box center [160, 80] width 134 height 18
click at [106, 78] on input "[PERSON_NAME] [PERSON_NAME]" at bounding box center [103, 80] width 15 height 15
checkbox input "true"
click at [321, 40] on div at bounding box center [605, 183] width 735 height 367
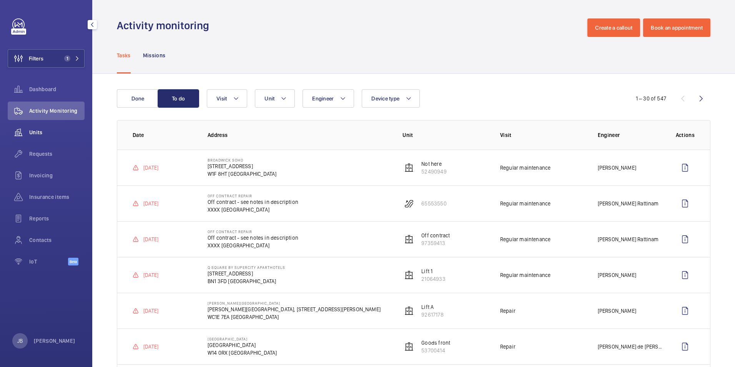
click at [35, 132] on span "Units" at bounding box center [56, 132] width 55 height 8
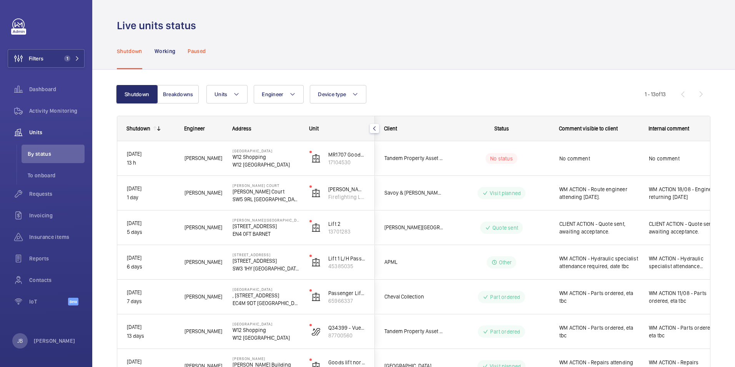
click at [201, 53] on p "Paused" at bounding box center [197, 51] width 18 height 8
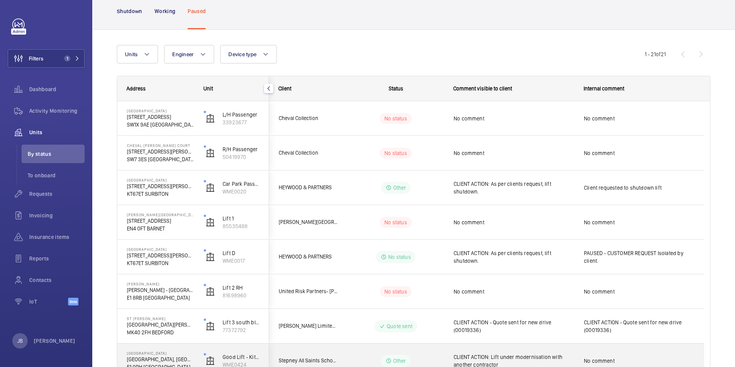
scroll to position [38, 0]
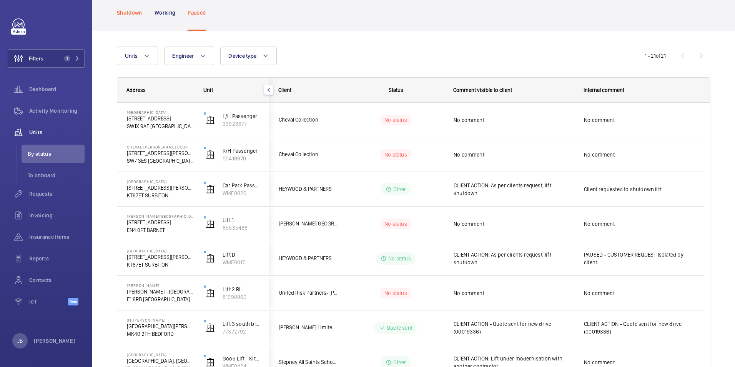
click at [118, 13] on p "Shutdown" at bounding box center [129, 13] width 25 height 8
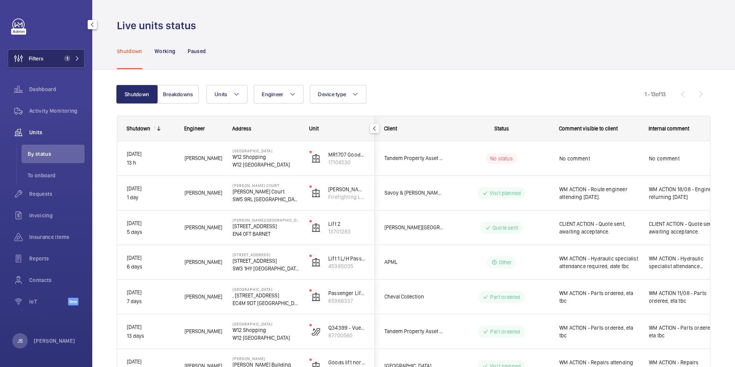
click at [52, 62] on button "Filters 1" at bounding box center [46, 58] width 77 height 18
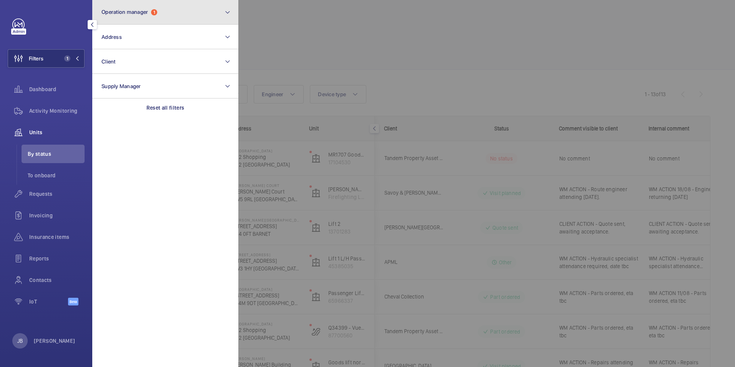
click at [193, 10] on button "Operation manager 1" at bounding box center [165, 12] width 146 height 25
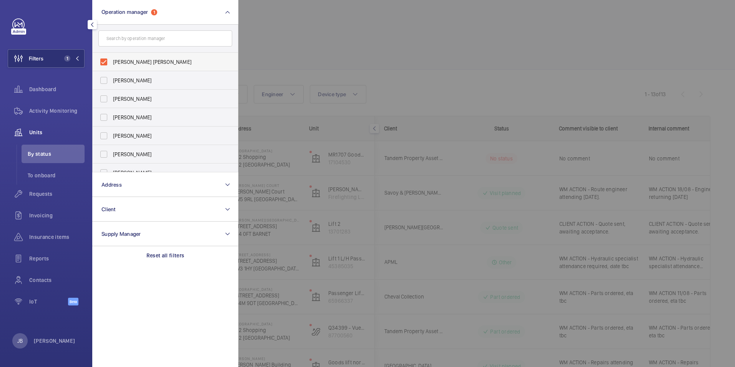
click at [103, 63] on label "[PERSON_NAME] [PERSON_NAME]" at bounding box center [160, 62] width 134 height 18
click at [103, 63] on input "[PERSON_NAME] [PERSON_NAME]" at bounding box center [103, 61] width 15 height 15
checkbox input "false"
click at [124, 39] on input "text" at bounding box center [165, 38] width 134 height 16
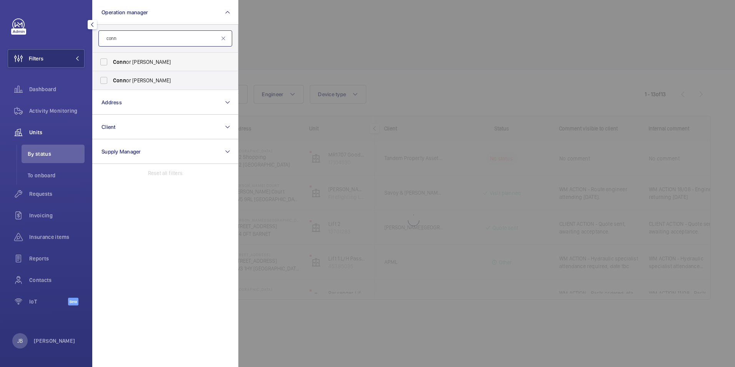
type input "conn"
drag, startPoint x: 123, startPoint y: 67, endPoint x: 125, endPoint y: 63, distance: 4.8
click at [123, 66] on label "Conn or [PERSON_NAME]" at bounding box center [160, 62] width 134 height 18
click at [112, 66] on input "Conn or [PERSON_NAME]" at bounding box center [103, 61] width 15 height 15
checkbox input "true"
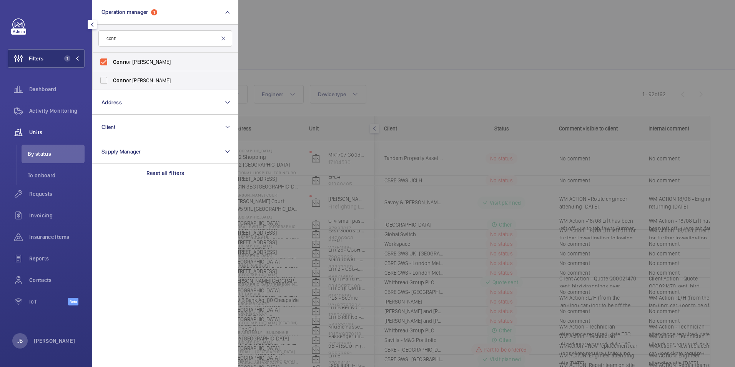
click at [308, 44] on div at bounding box center [605, 183] width 735 height 367
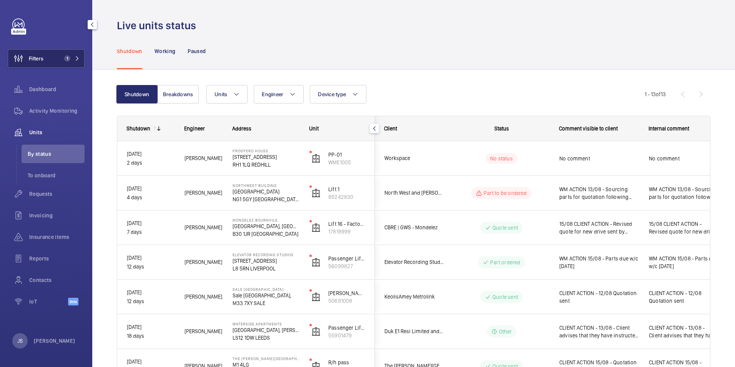
click at [69, 53] on button "Filters 1" at bounding box center [46, 58] width 77 height 18
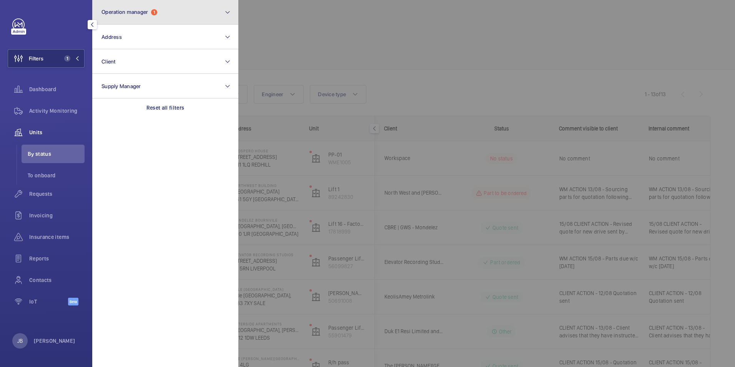
click at [172, 5] on button "Operation manager 1" at bounding box center [165, 12] width 146 height 25
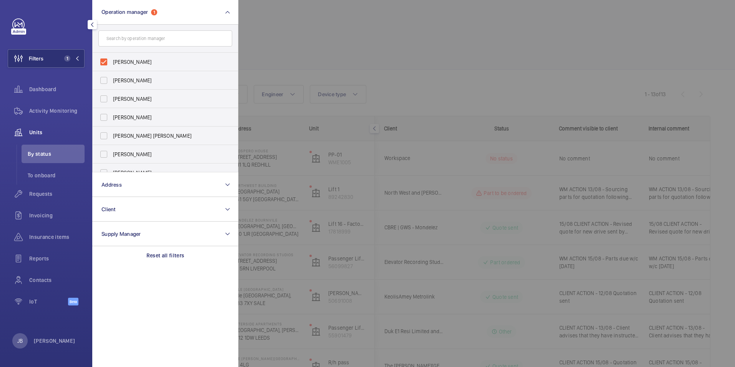
click at [373, 23] on div at bounding box center [605, 183] width 735 height 367
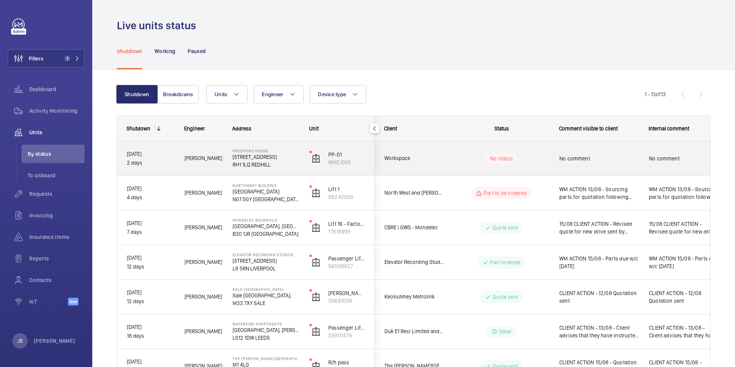
drag, startPoint x: 230, startPoint y: 165, endPoint x: 261, endPoint y: 163, distance: 30.8
click at [254, 166] on div "Prospero House [STREET_ADDRESS]" at bounding box center [261, 158] width 76 height 35
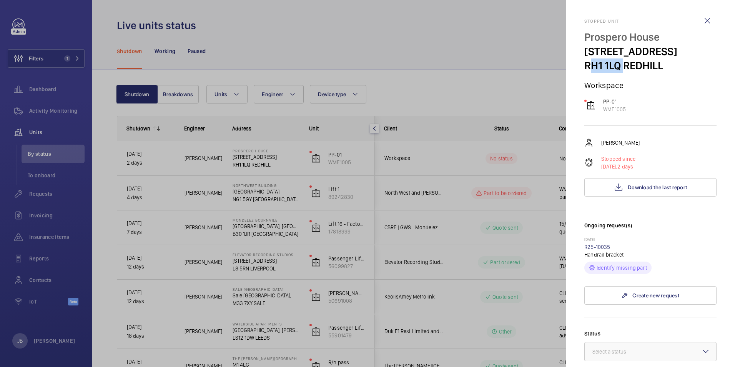
drag, startPoint x: 584, startPoint y: 69, endPoint x: 620, endPoint y: 70, distance: 35.8
click at [620, 70] on p "RH1 1LQ REDHILL" at bounding box center [650, 65] width 132 height 14
drag, startPoint x: 620, startPoint y: 70, endPoint x: 606, endPoint y: 67, distance: 14.2
copy p "RH1 1LQ"
click at [37, 52] on div at bounding box center [367, 183] width 735 height 367
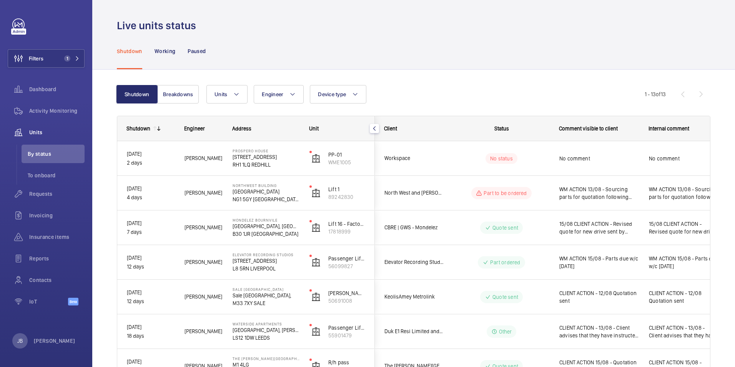
click at [0, 54] on html "Filters 1 Dashboard Activity Monitoring Units By status To onboard Requests Inv…" at bounding box center [367, 183] width 735 height 367
click at [42, 58] on span "Filters" at bounding box center [36, 59] width 15 height 8
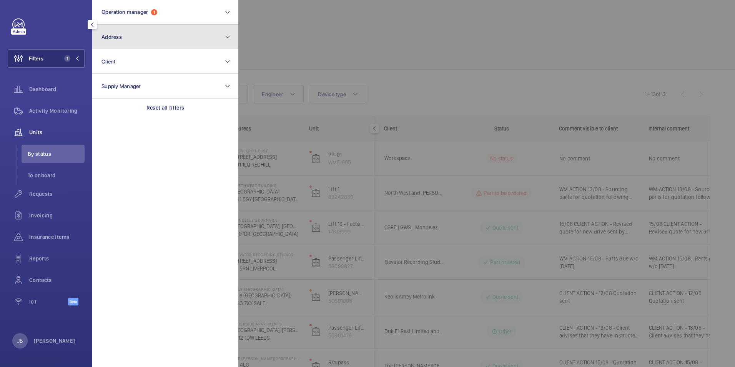
click at [150, 38] on button "Address" at bounding box center [165, 37] width 146 height 25
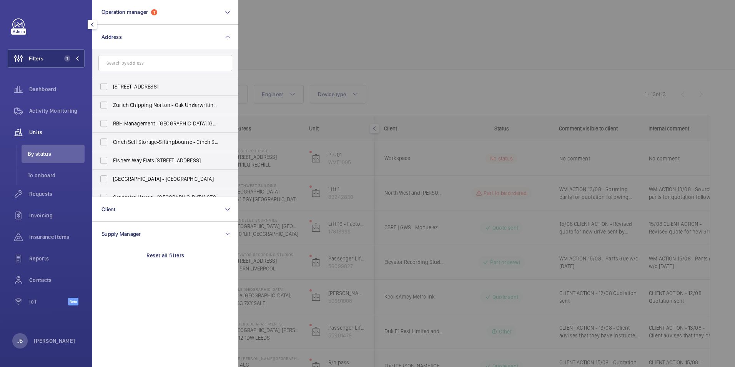
click at [154, 60] on input "text" at bounding box center [165, 63] width 134 height 16
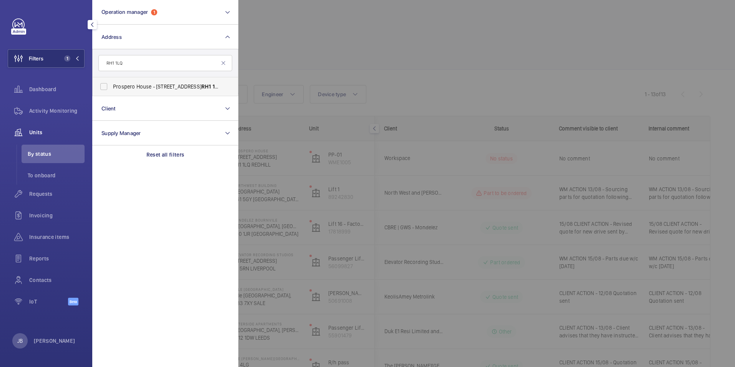
type input "RH1 1LQ"
click at [109, 89] on label "Prospero House - [STREET_ADDRESS]" at bounding box center [160, 86] width 134 height 18
click at [109, 89] on input "Prospero House - [STREET_ADDRESS]" at bounding box center [103, 86] width 15 height 15
checkbox input "true"
click at [273, 48] on div at bounding box center [605, 183] width 735 height 367
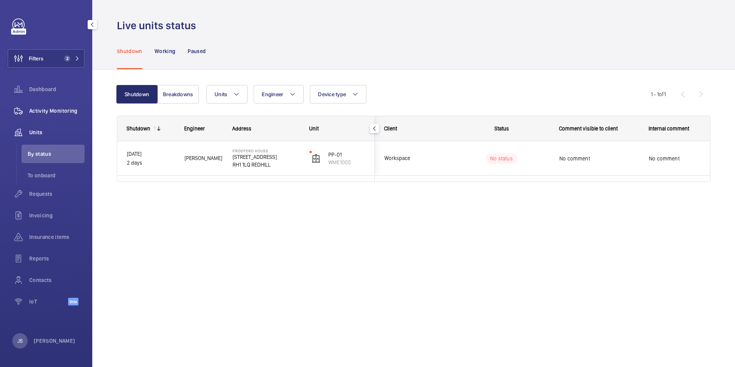
click at [66, 109] on span "Activity Monitoring" at bounding box center [56, 111] width 55 height 8
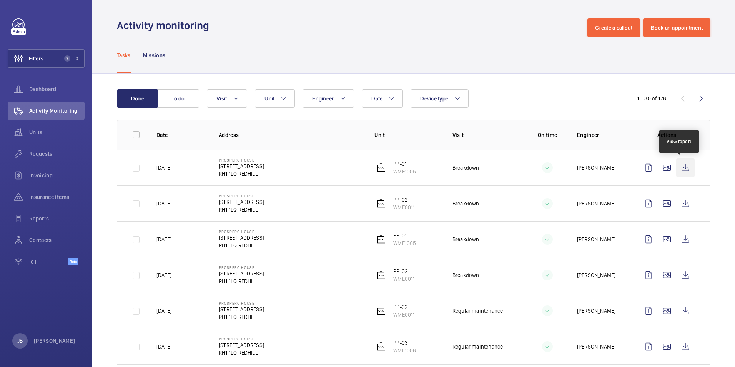
click at [680, 165] on wm-front-icon-button at bounding box center [685, 167] width 18 height 18
